Goal: Information Seeking & Learning: Learn about a topic

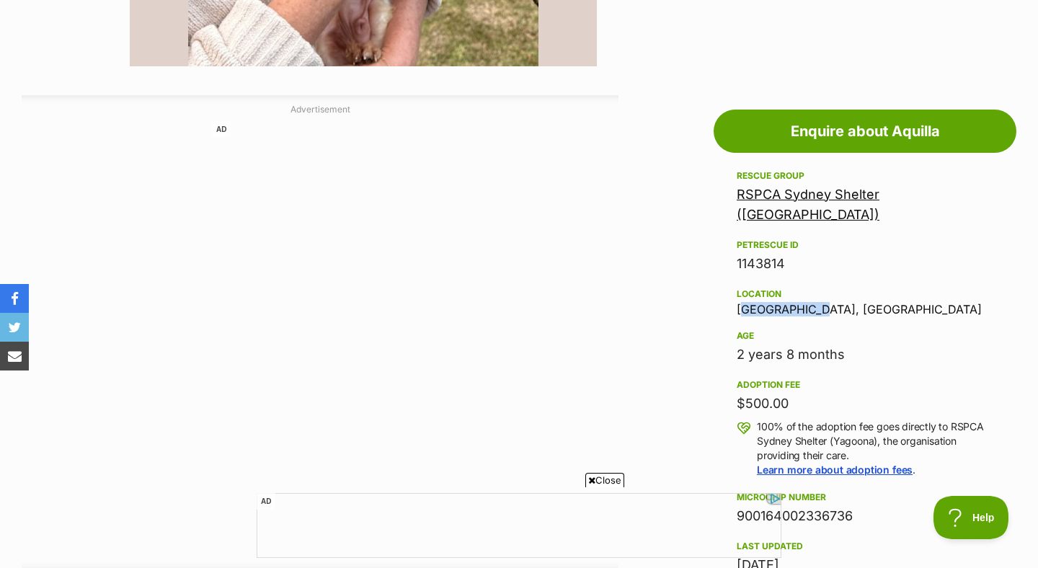
scroll to position [240, 0]
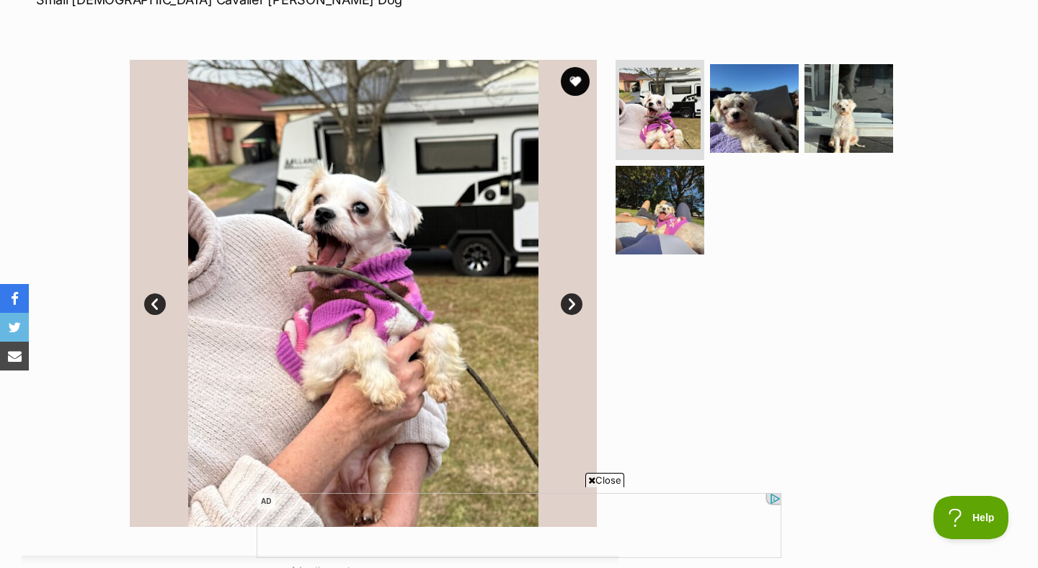
click at [560, 308] on img at bounding box center [363, 293] width 467 height 467
click at [569, 301] on link "Next" at bounding box center [572, 304] width 22 height 22
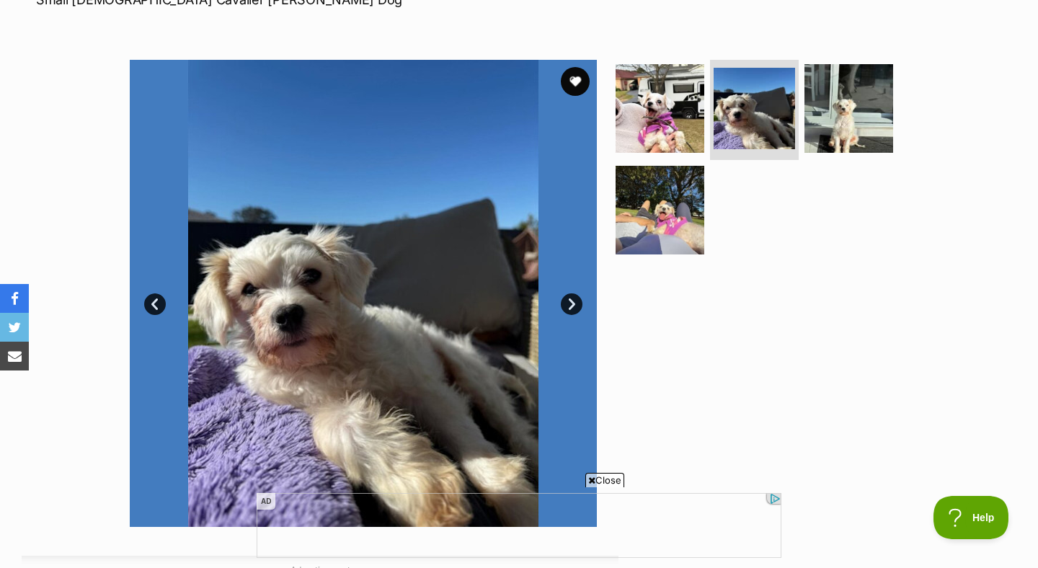
click at [569, 301] on link "Next" at bounding box center [572, 304] width 22 height 22
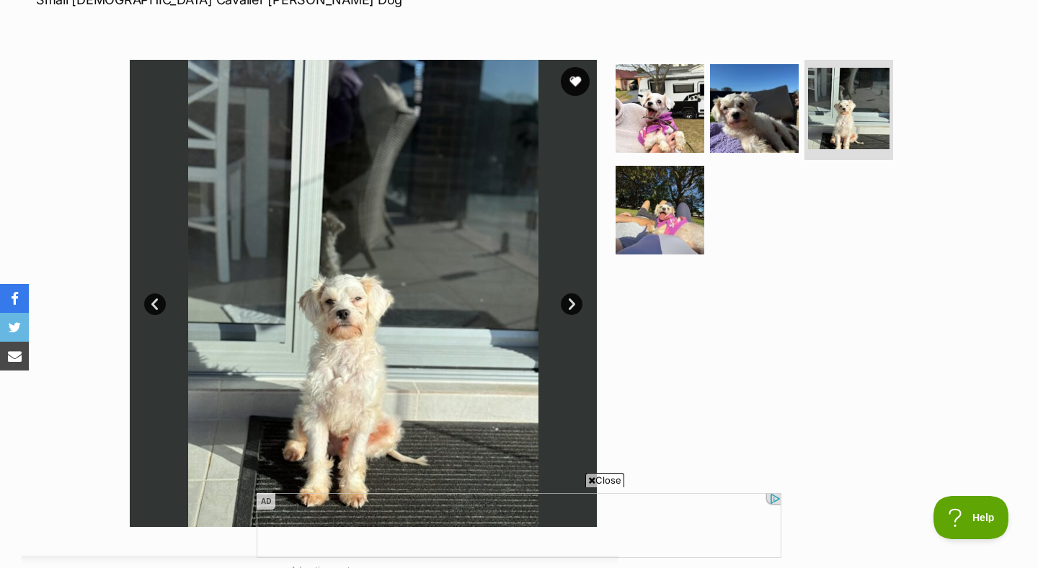
click at [570, 299] on link "Next" at bounding box center [572, 304] width 22 height 22
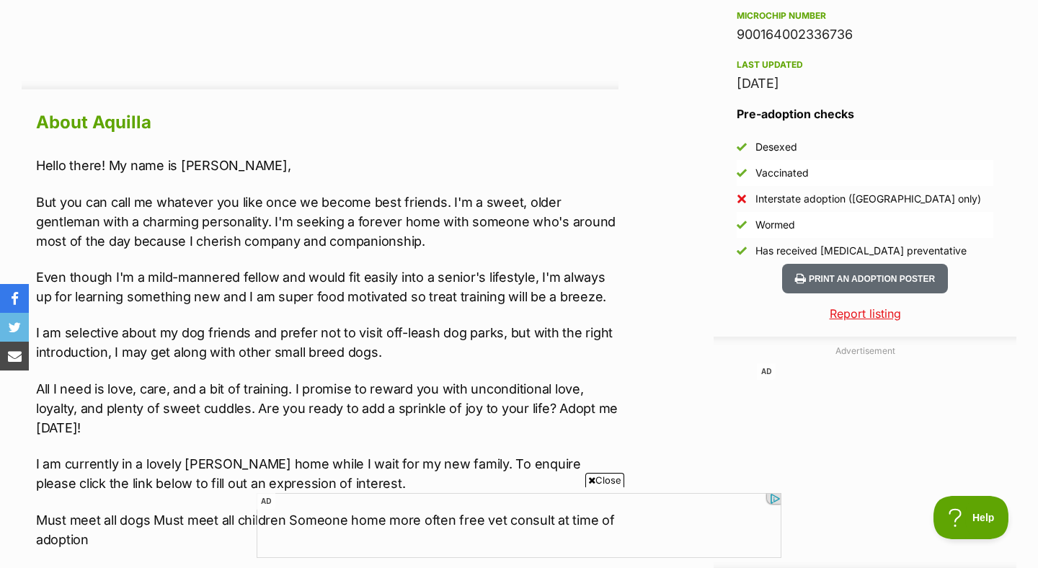
scroll to position [1184, 0]
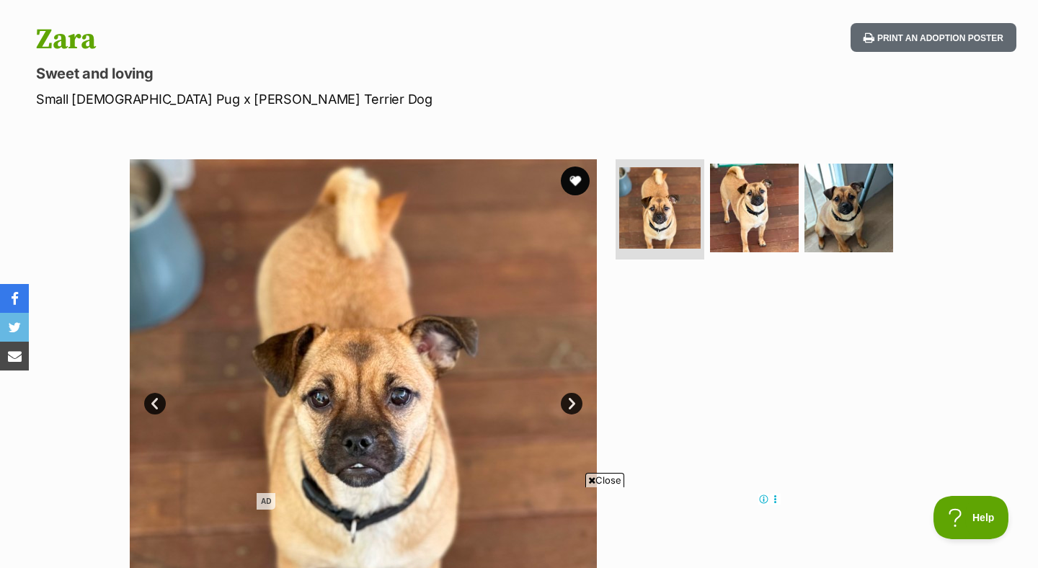
scroll to position [206, 0]
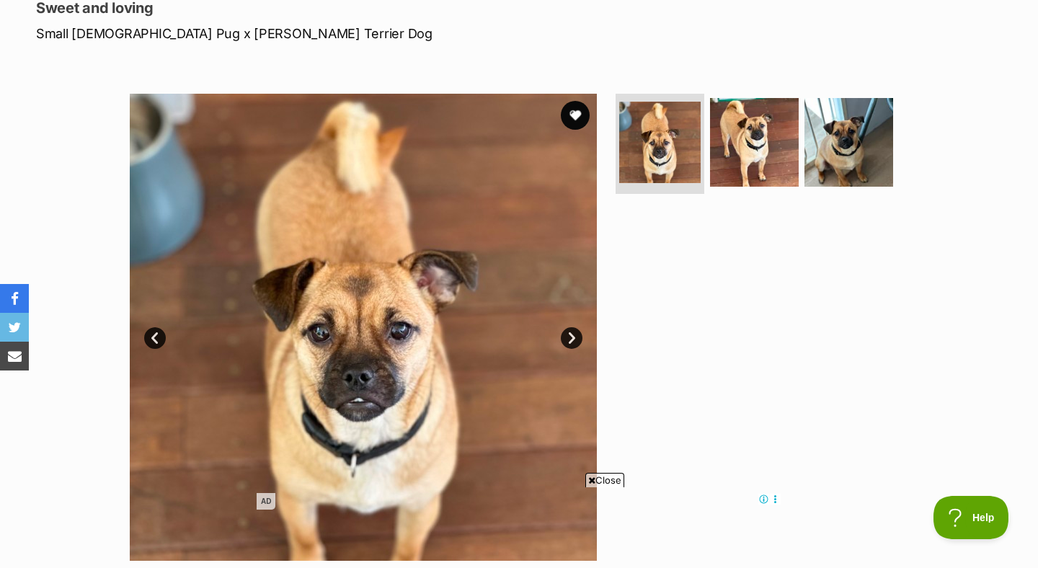
click at [580, 338] on link "Next" at bounding box center [572, 338] width 22 height 22
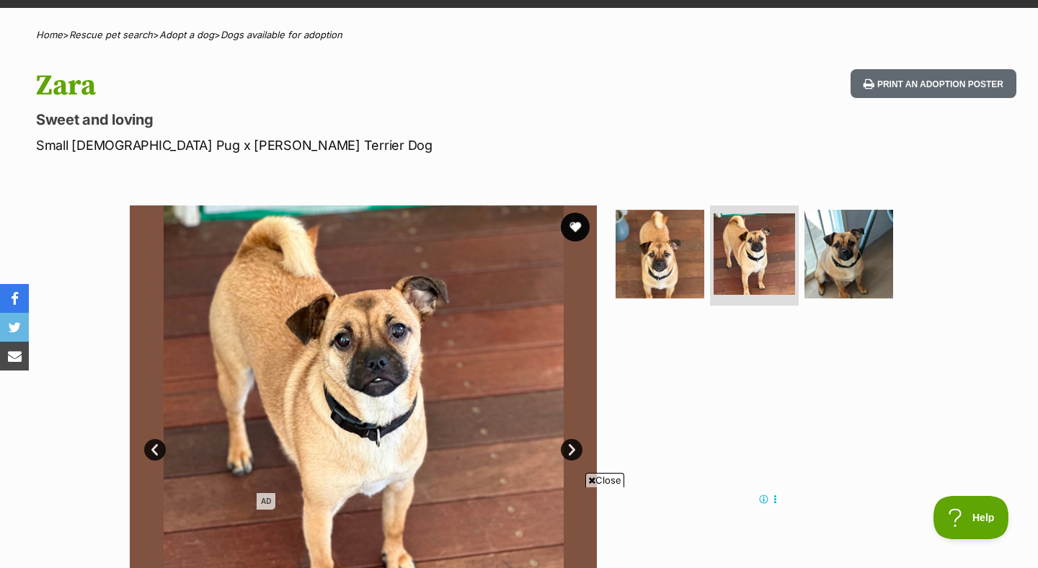
scroll to position [55, 0]
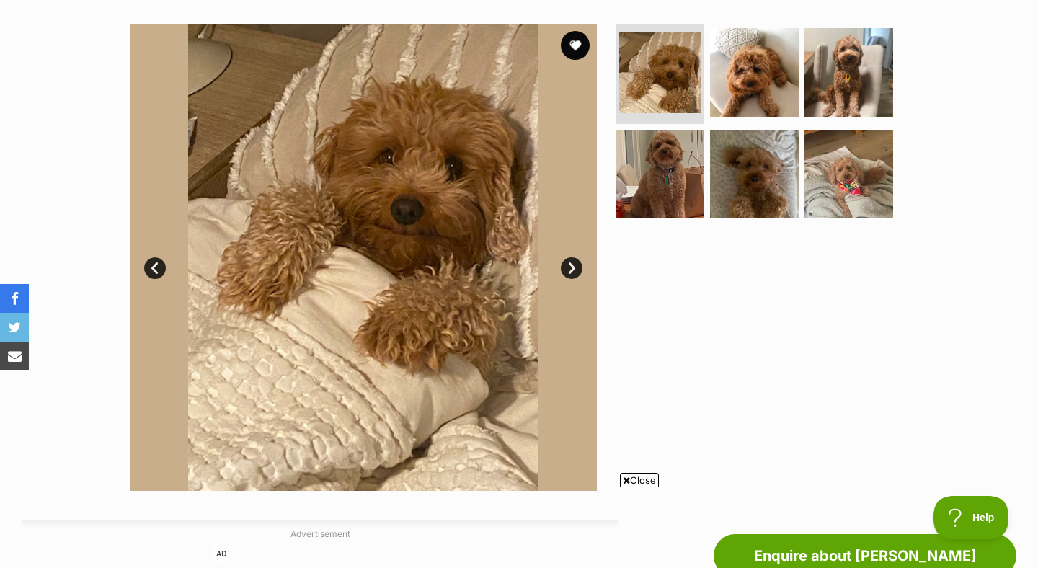
click at [570, 267] on link "Next" at bounding box center [572, 268] width 22 height 22
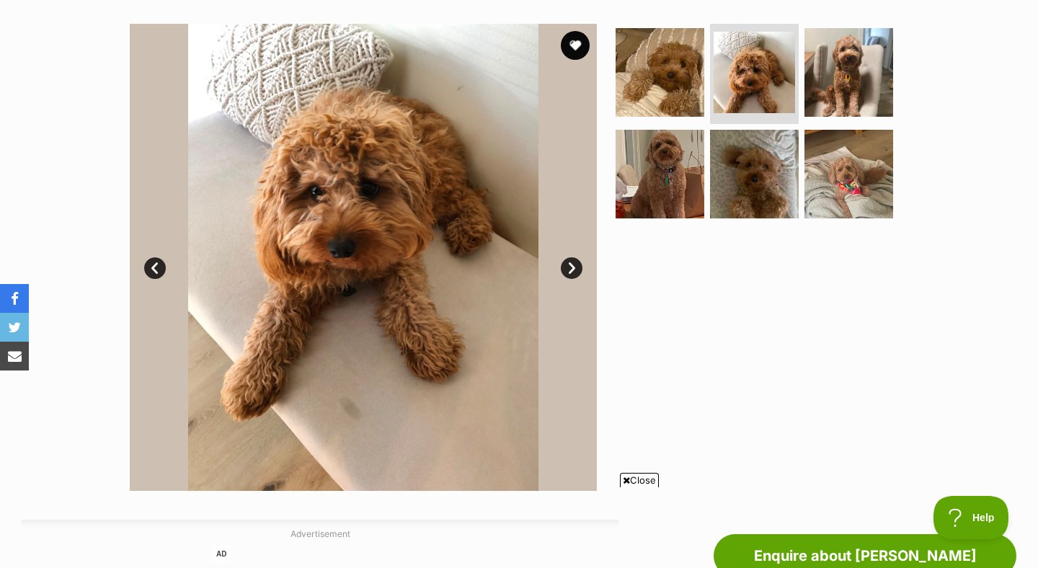
click at [570, 267] on link "Next" at bounding box center [572, 268] width 22 height 22
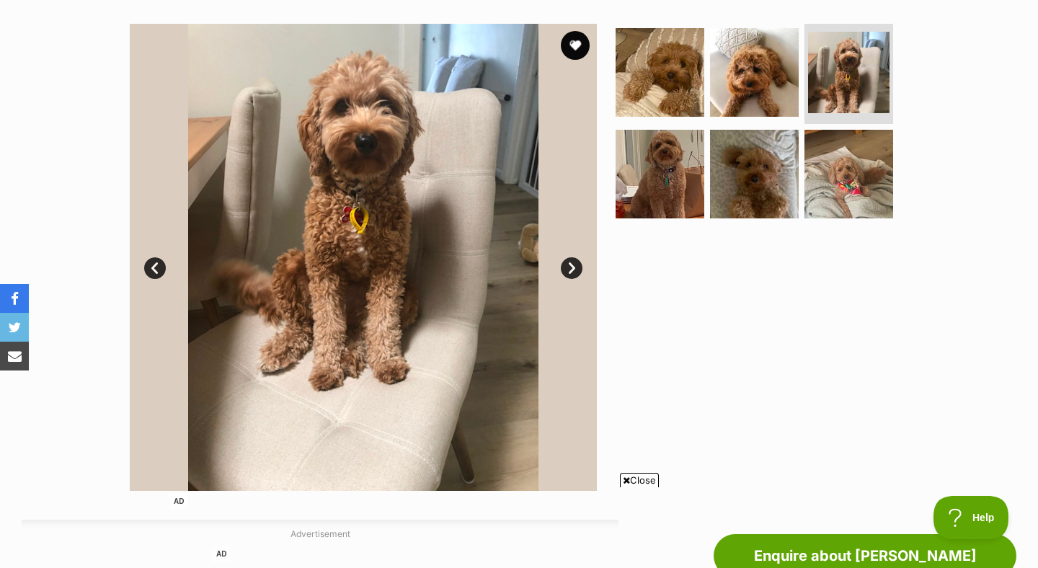
click at [571, 265] on link "Next" at bounding box center [572, 268] width 22 height 22
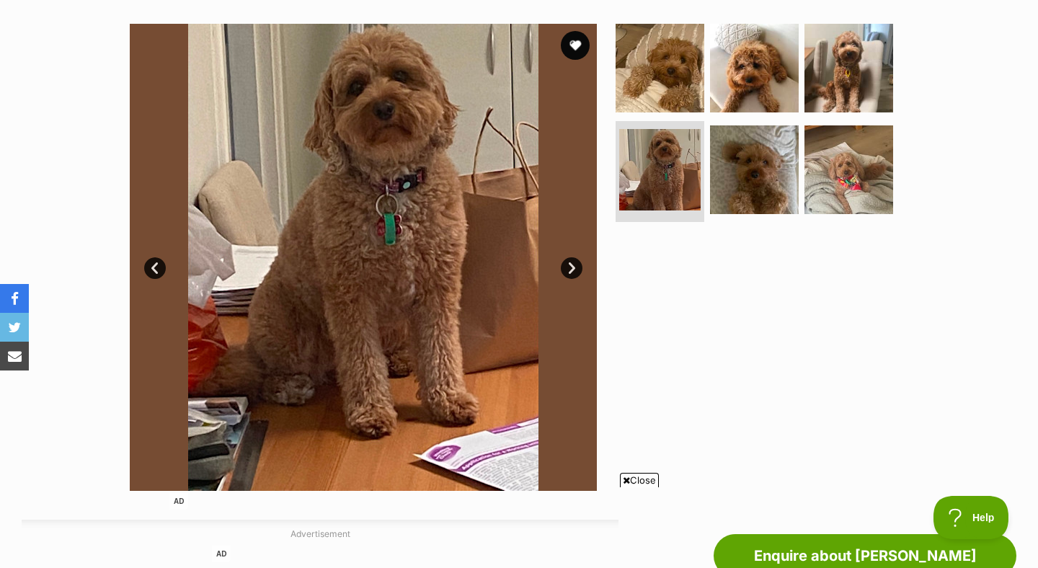
click at [571, 265] on link "Next" at bounding box center [572, 268] width 22 height 22
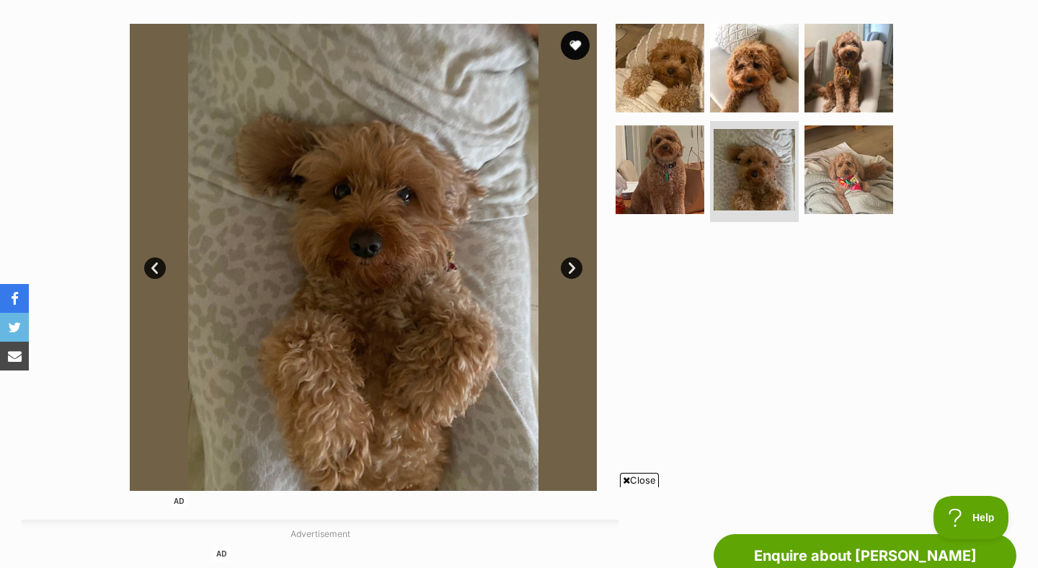
click at [570, 265] on link "Next" at bounding box center [572, 268] width 22 height 22
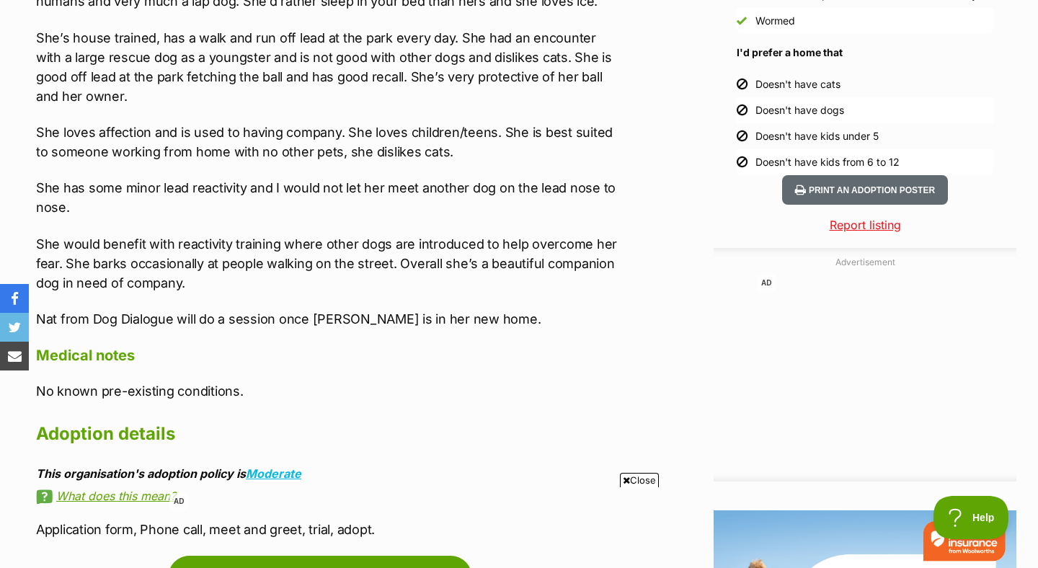
scroll to position [1370, 0]
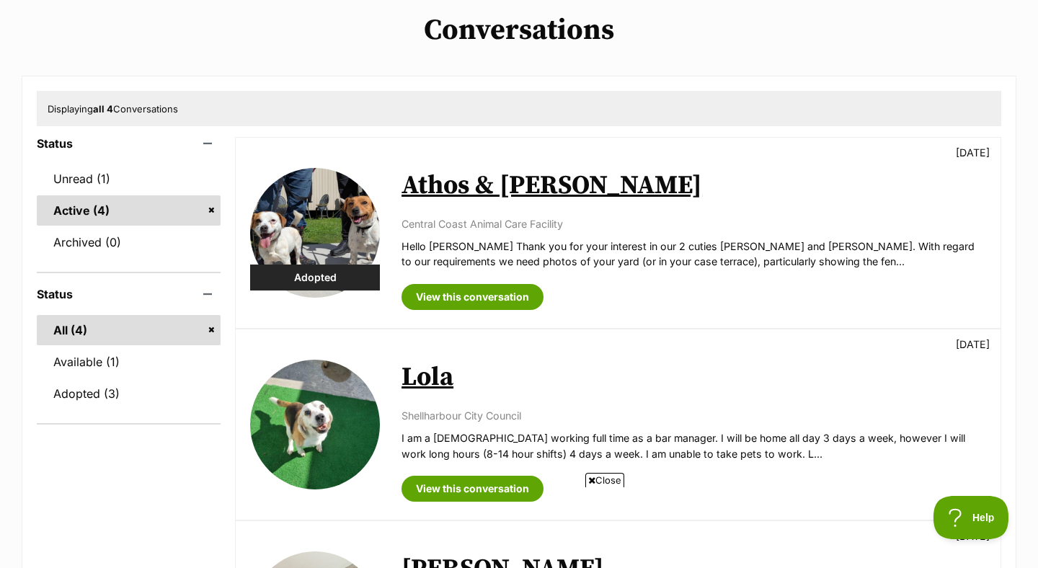
click at [439, 143] on div "Adopted Athos & Rosie 12 days ago Central Coast Animal Care Facility Hello Conn…" at bounding box center [618, 233] width 765 height 190
